Goal: Navigation & Orientation: Find specific page/section

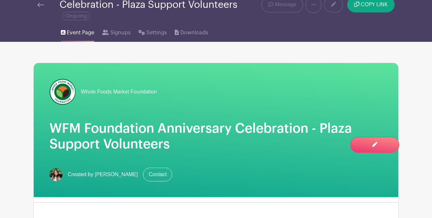
scroll to position [30, 0]
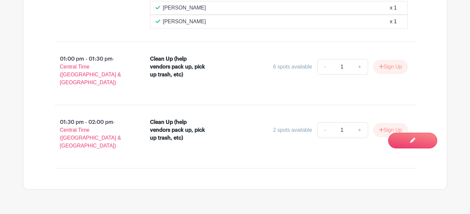
scroll to position [1727, 0]
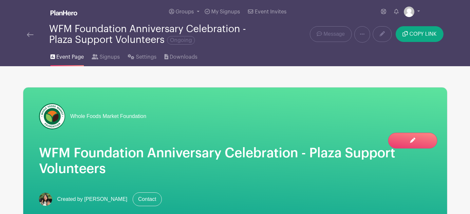
click at [32, 33] on img at bounding box center [30, 34] width 7 height 5
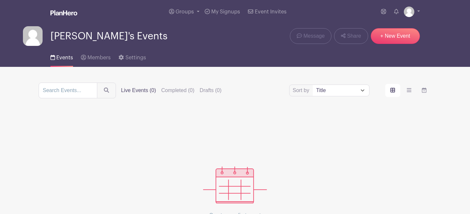
click at [64, 60] on span "Events" at bounding box center [64, 57] width 17 height 5
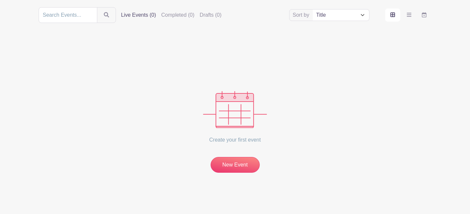
scroll to position [75, 0]
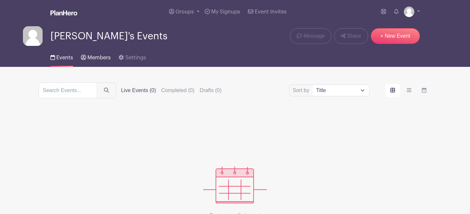
click at [97, 59] on span "Members" at bounding box center [98, 57] width 23 height 5
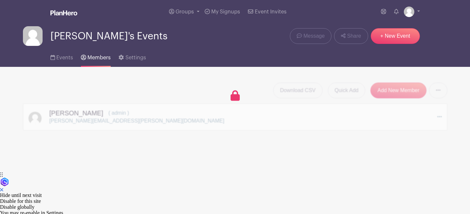
drag, startPoint x: 380, startPoint y: 132, endPoint x: 377, endPoint y: 132, distance: 3.6
click at [379, 132] on main "Groups All Groups Mary's Events Whole Foods Market Foundation My Signups Event …" at bounding box center [235, 85] width 470 height 171
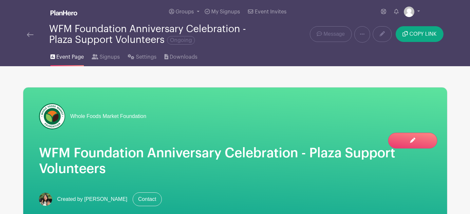
click at [118, 33] on div "WFM Foundation Anniversary Celebration - Plaza Support Volunteers Ongoing" at bounding box center [155, 35] width 212 height 22
click at [139, 32] on div "WFM Foundation Anniversary Celebration - Plaza Support Volunteers Ongoing" at bounding box center [155, 35] width 212 height 22
click at [191, 12] on span "Groups" at bounding box center [184, 11] width 18 height 5
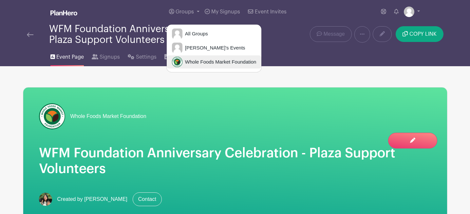
click at [209, 63] on span "Whole Foods Market Foundation" at bounding box center [219, 62] width 74 height 8
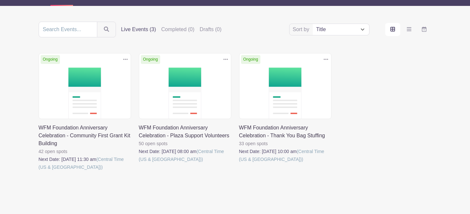
scroll to position [60, 0]
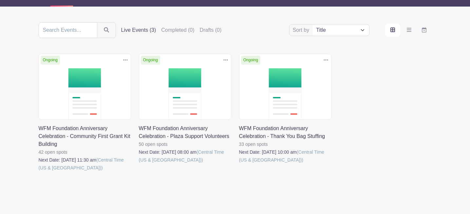
click at [239, 164] on link at bounding box center [239, 164] width 0 height 0
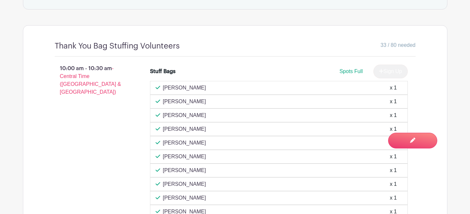
scroll to position [444, 0]
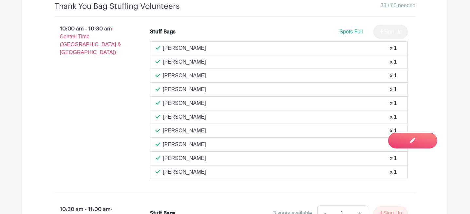
click at [84, 130] on div "10:00 am - 10:30 am - Central Time (US & Canada)" at bounding box center [92, 101] width 96 height 159
